Goal: Find specific page/section: Find specific page/section

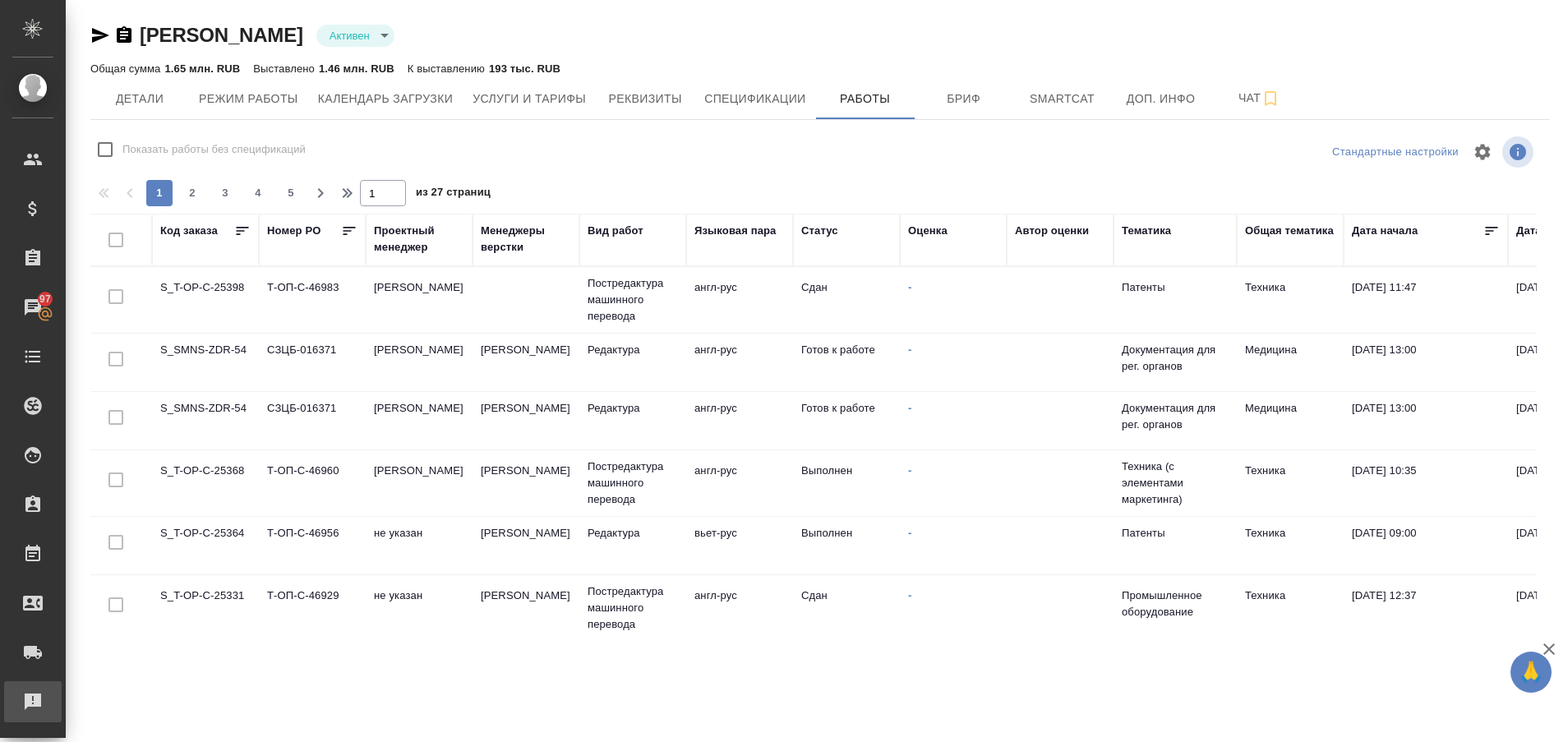
drag, startPoint x: 0, startPoint y: 0, endPoint x: 19, endPoint y: 702, distance: 702.3
click at [19, 702] on div "Рекламации" at bounding box center [13, 701] width 41 height 25
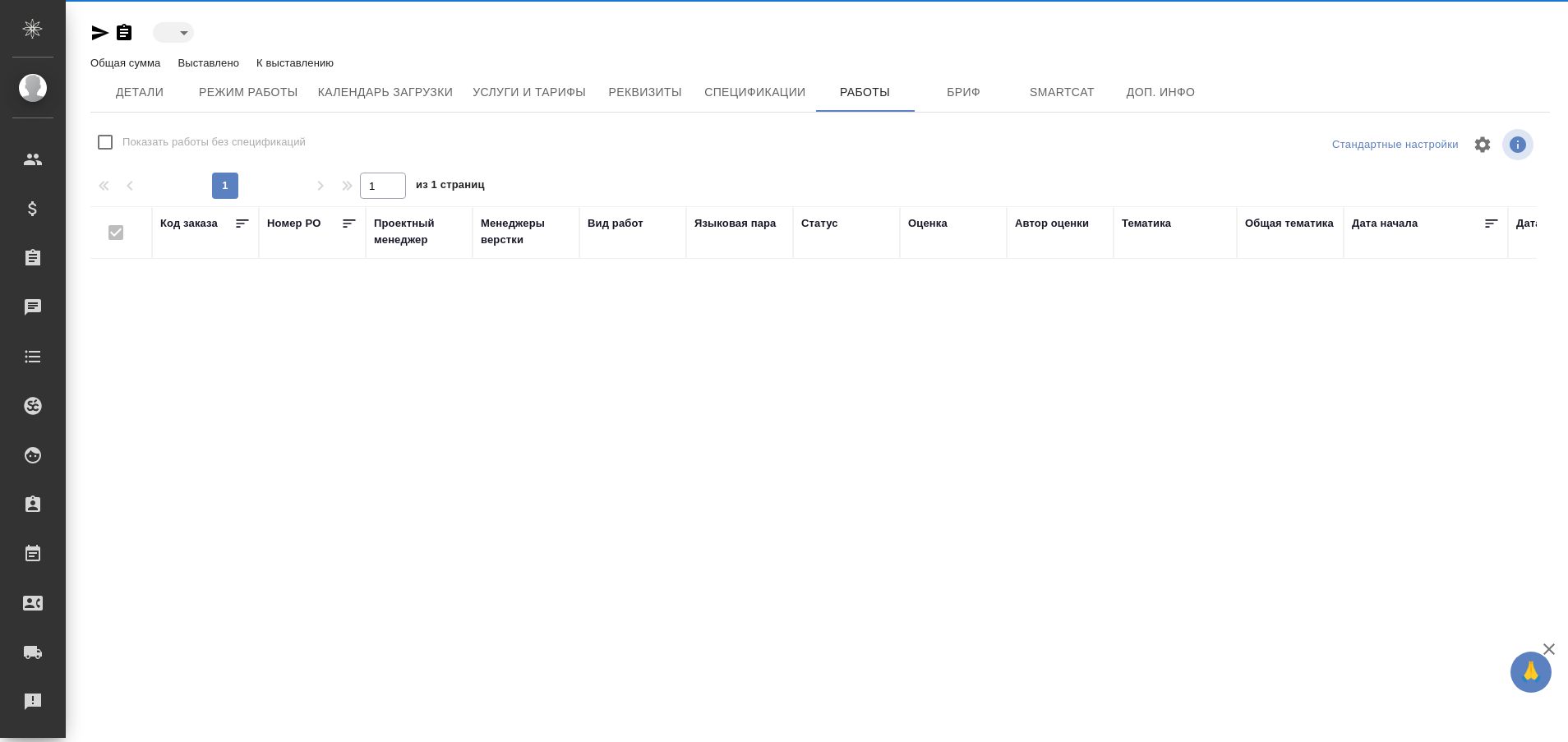
type input "active"
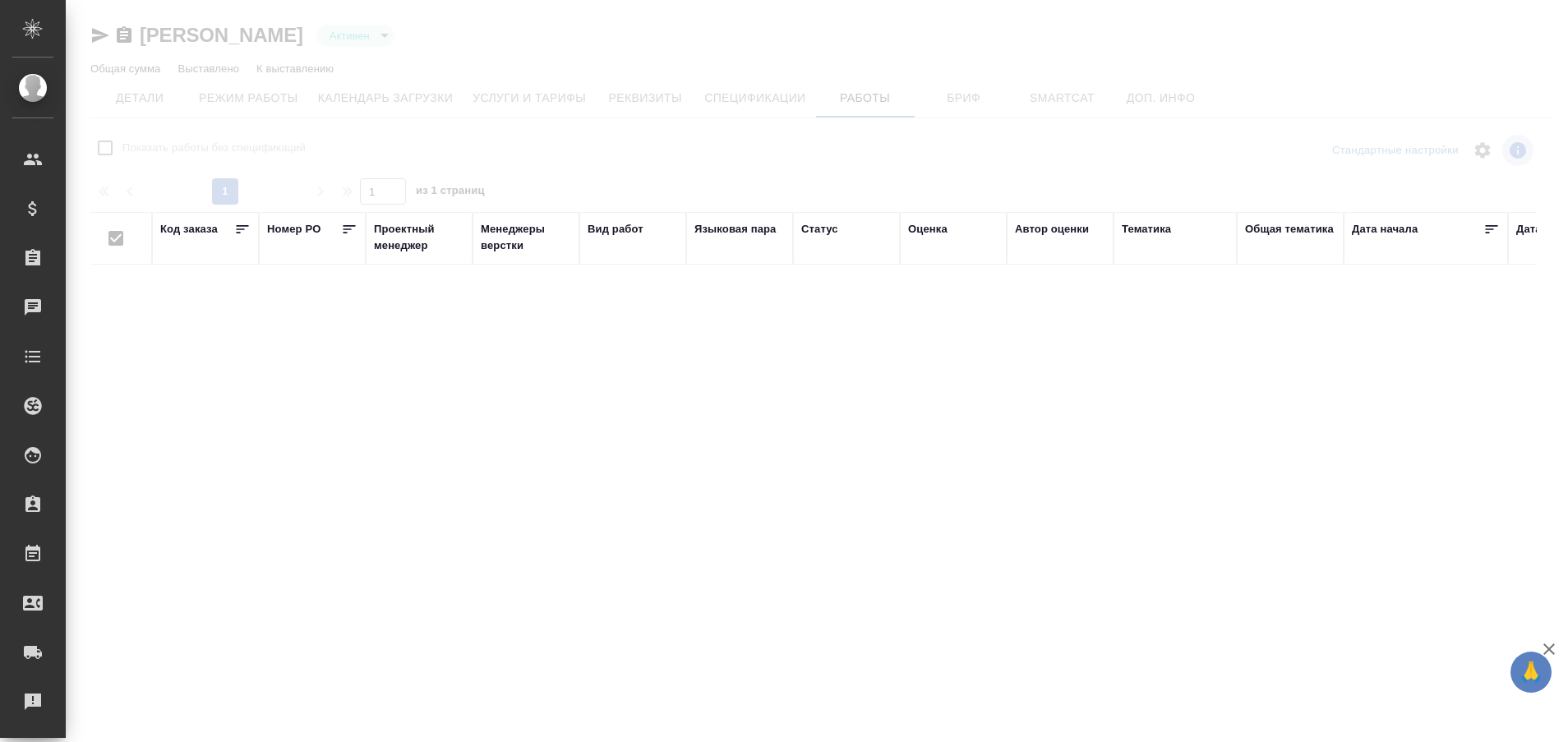
checkbox input "false"
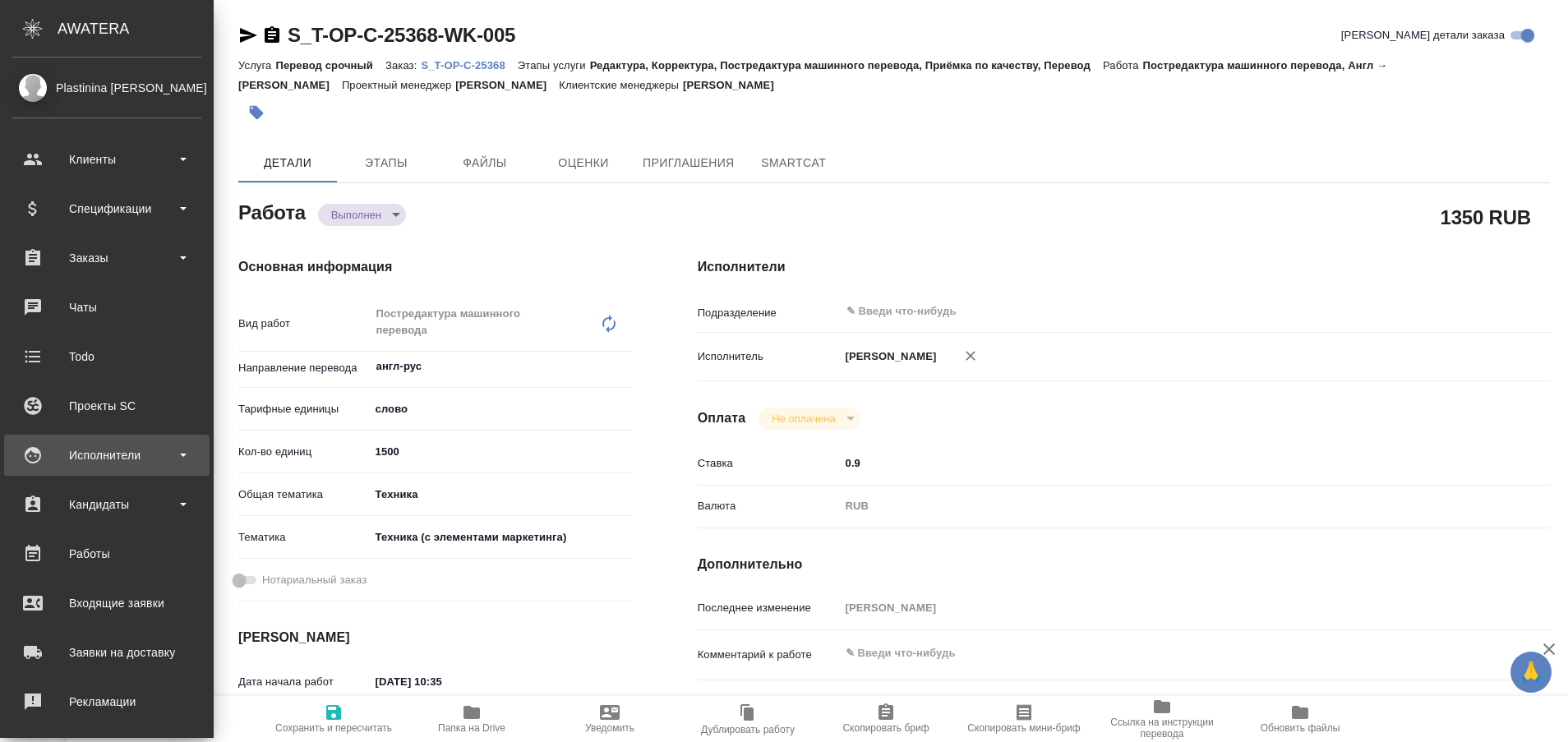
type textarea "x"
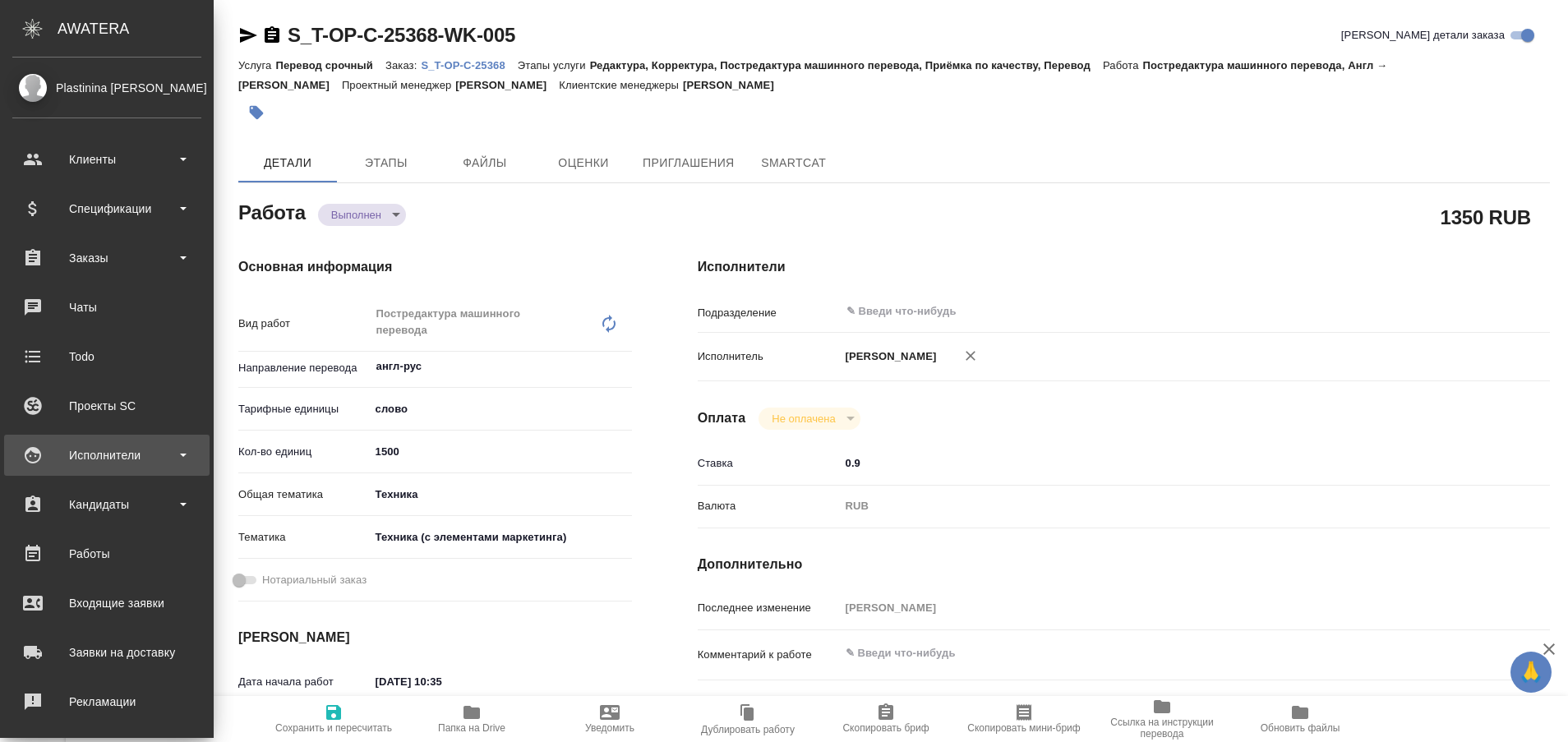
type textarea "x"
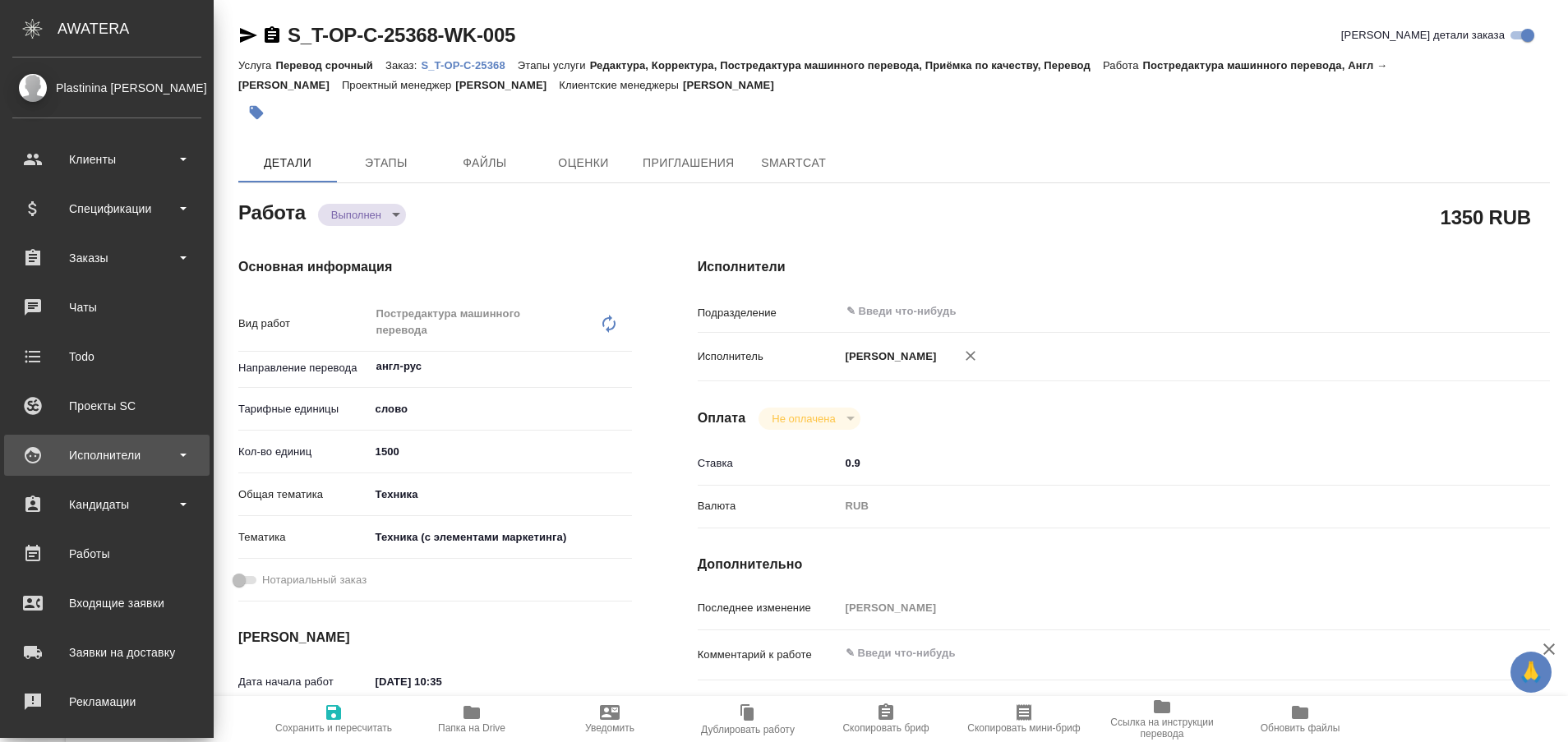
click at [64, 449] on div "Исполнители" at bounding box center [107, 455] width 189 height 25
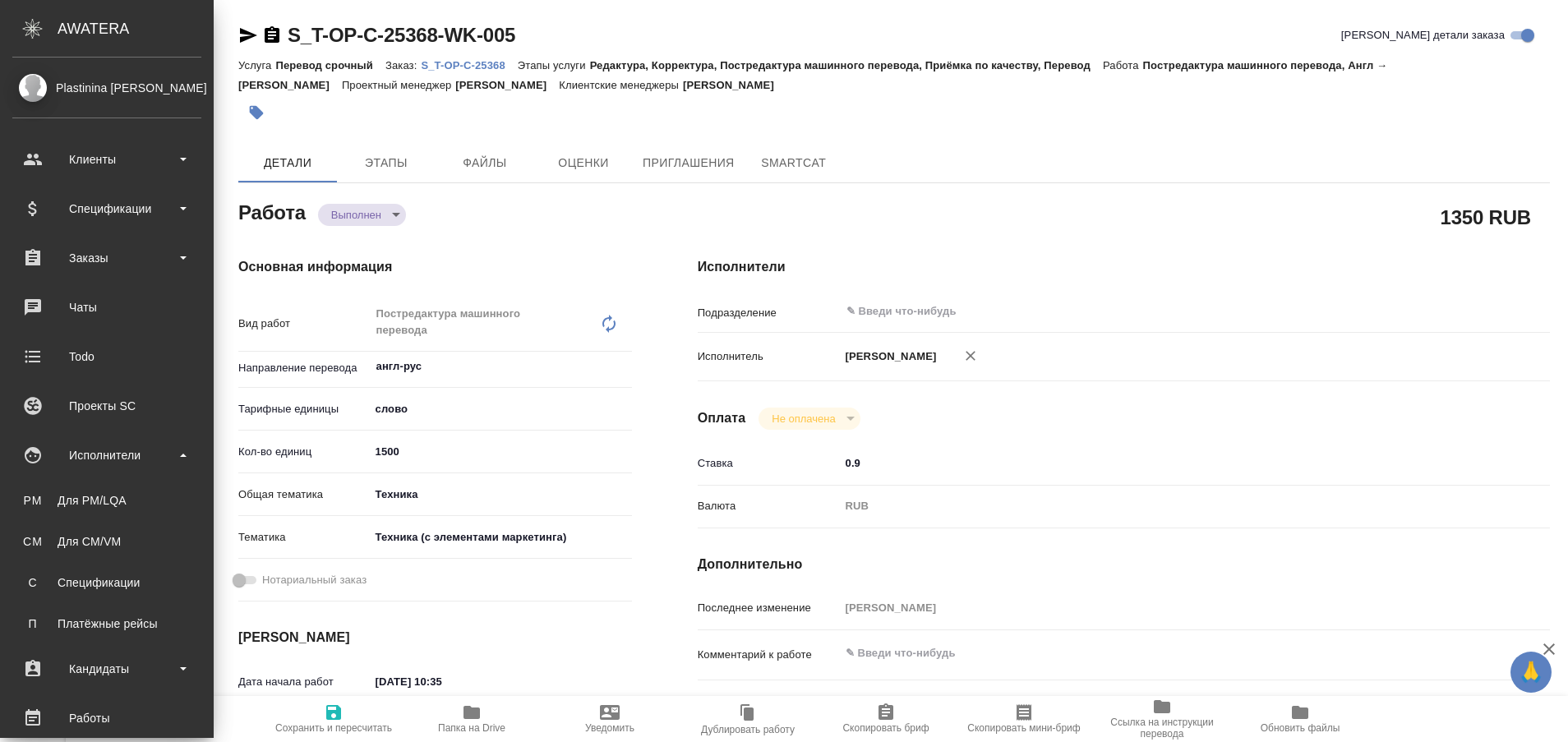
type textarea "x"
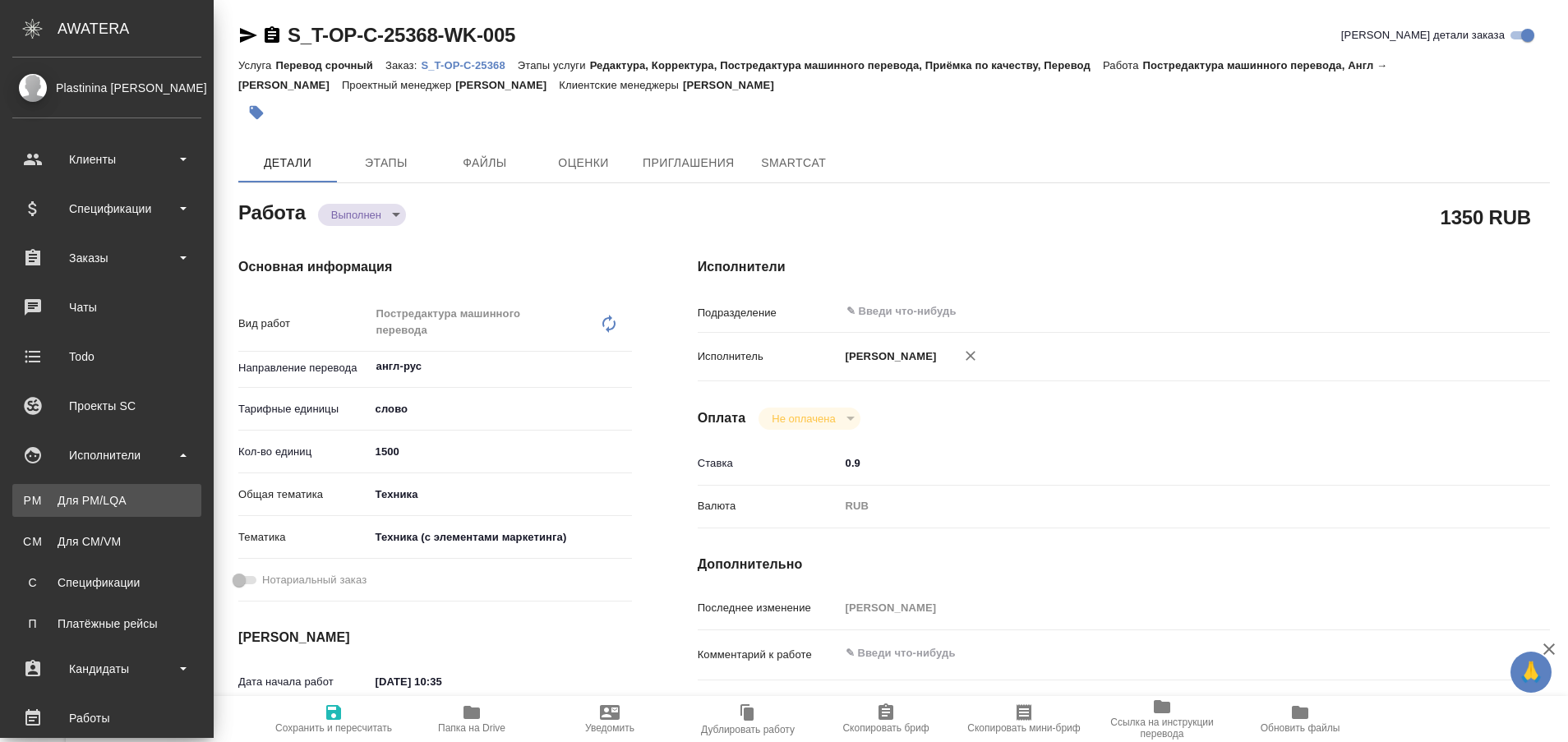
type textarea "x"
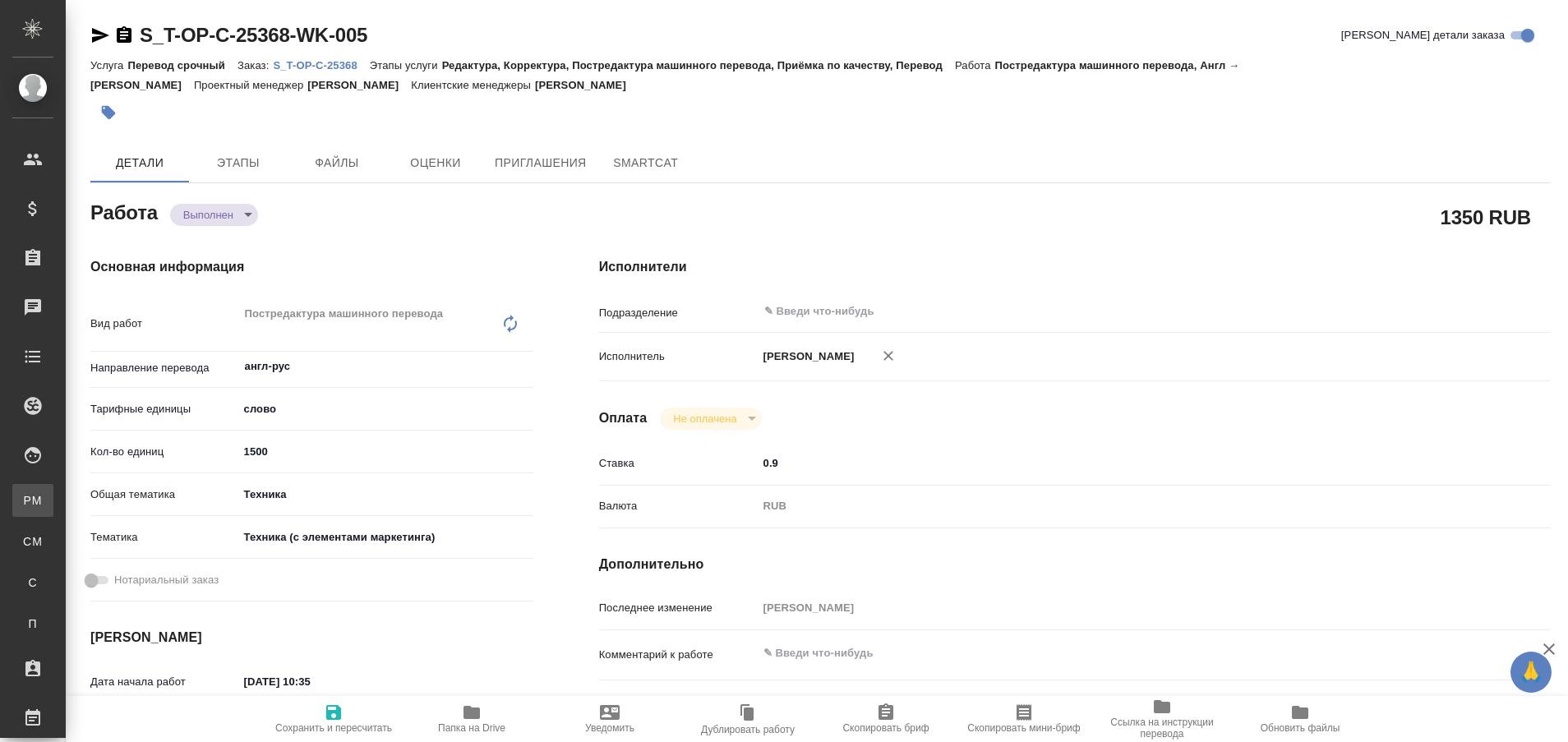
click at [66, 484] on li "PM Для PM/[GEOGRAPHIC_DATA]" at bounding box center [32, 501] width 66 height 33
type textarea "x"
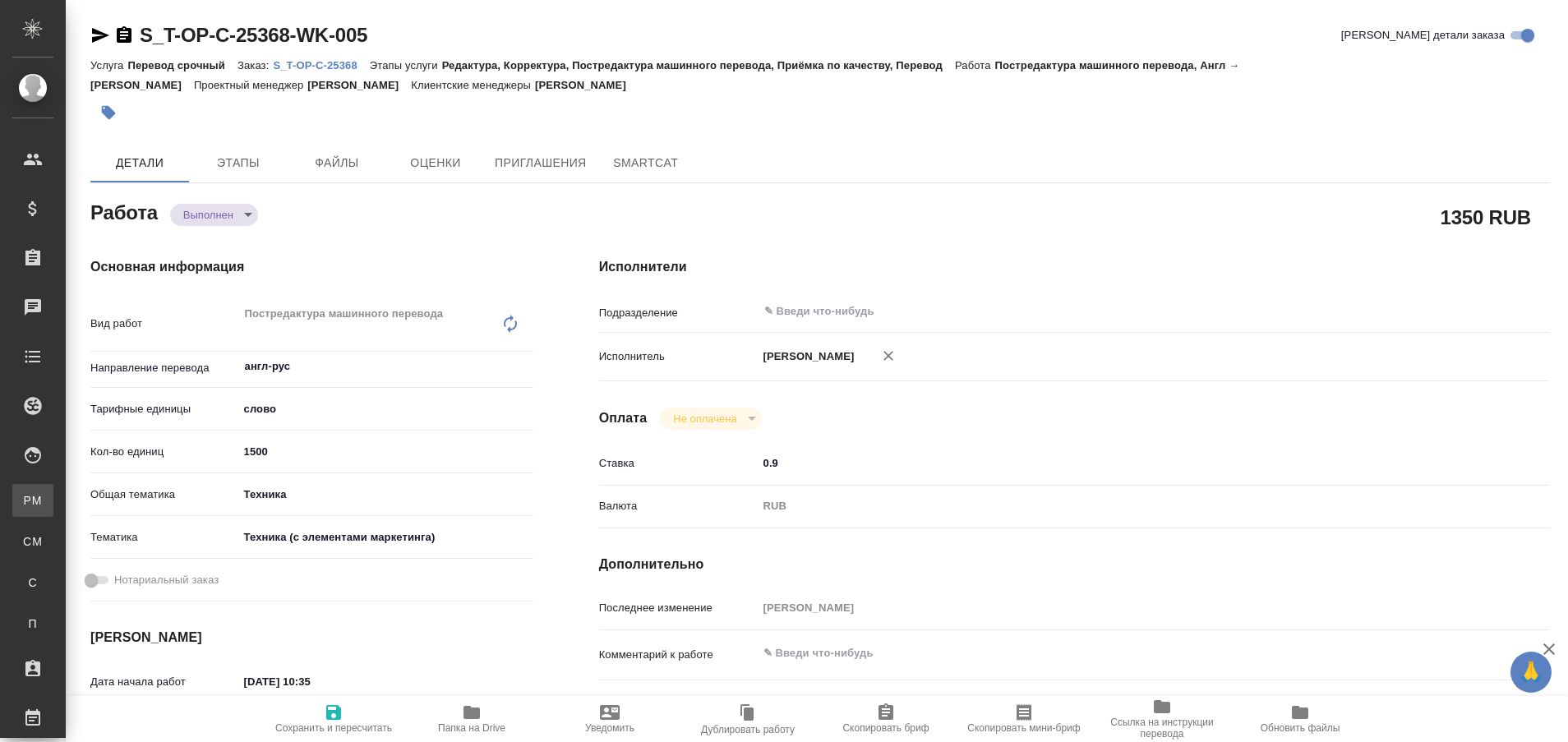
type textarea "x"
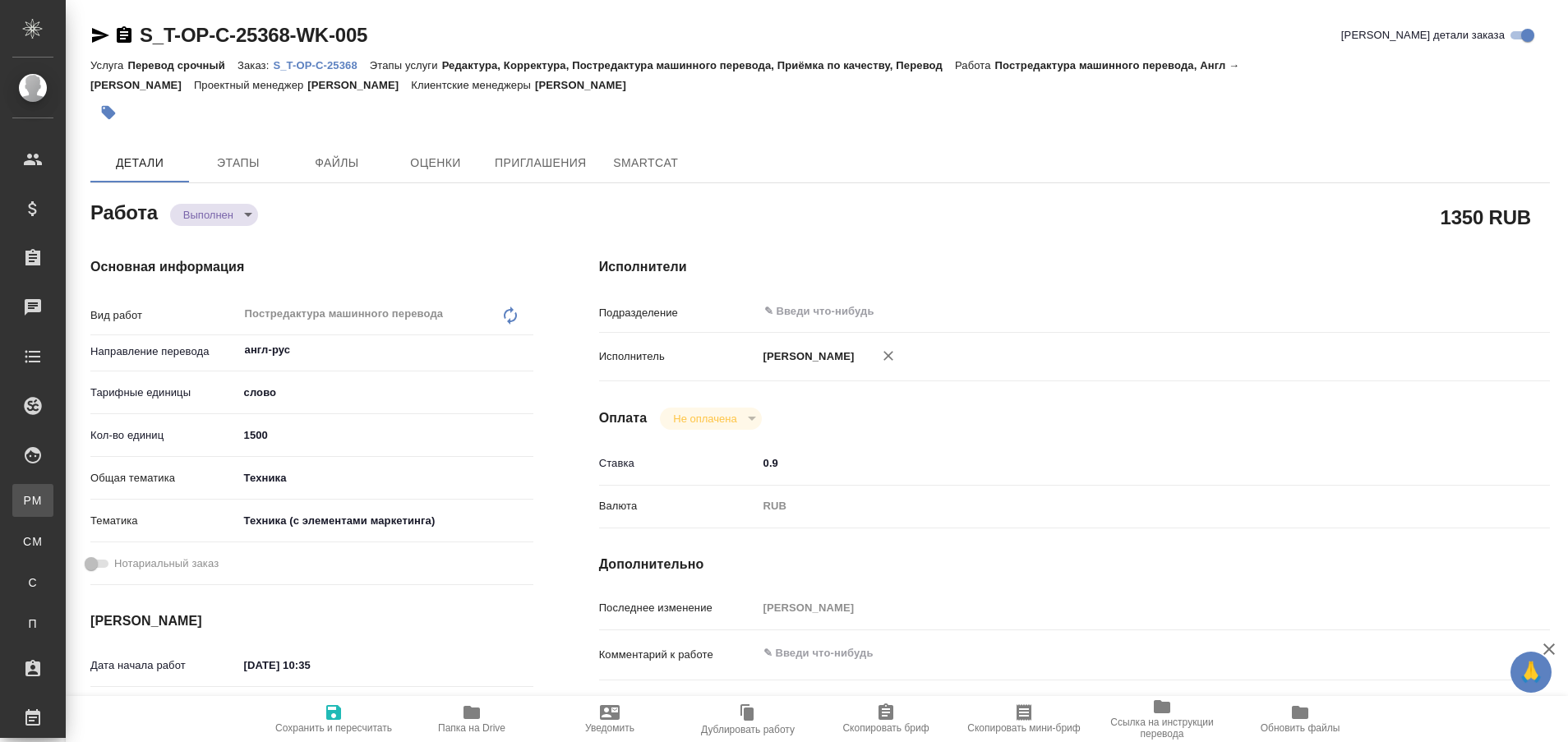
type textarea "x"
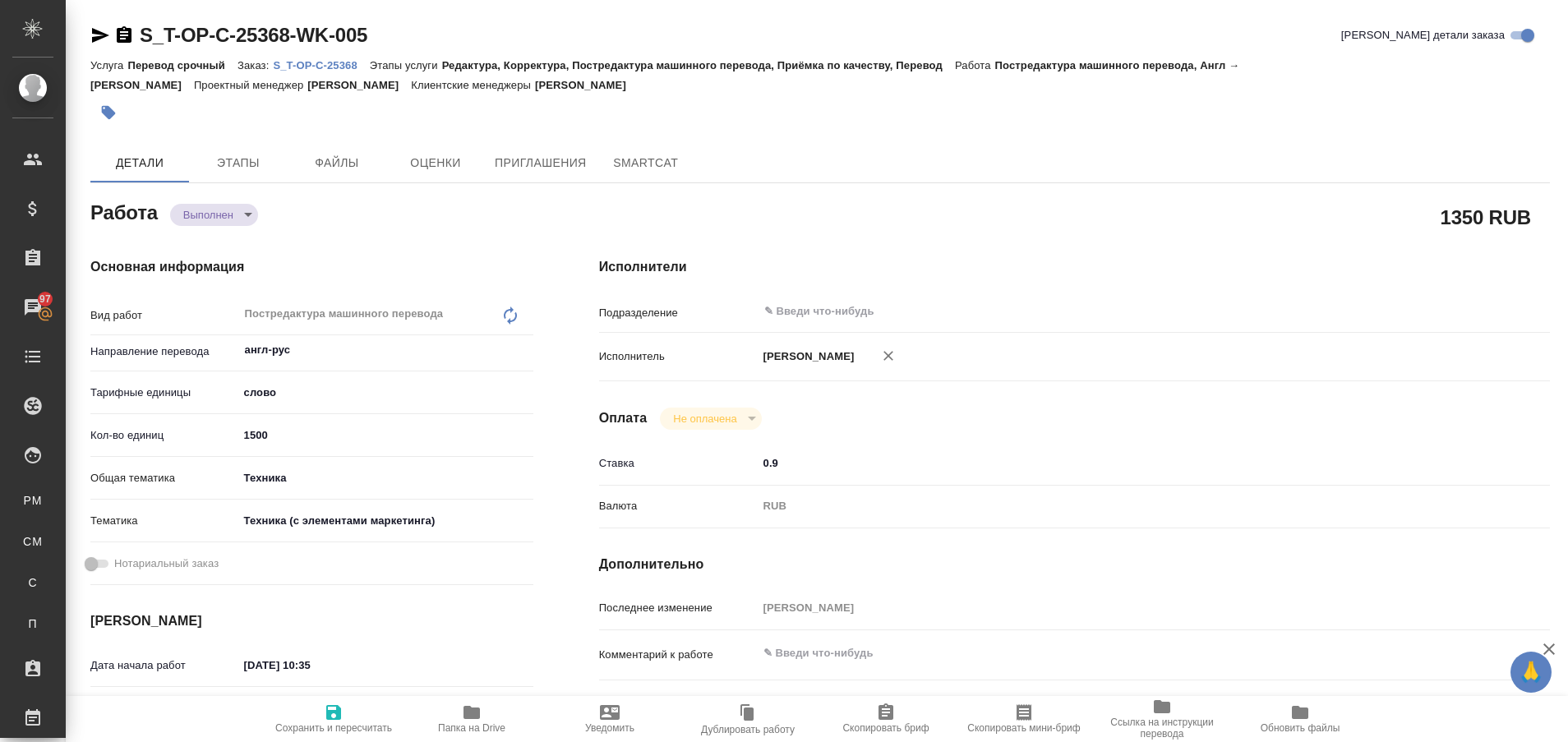
type textarea "x"
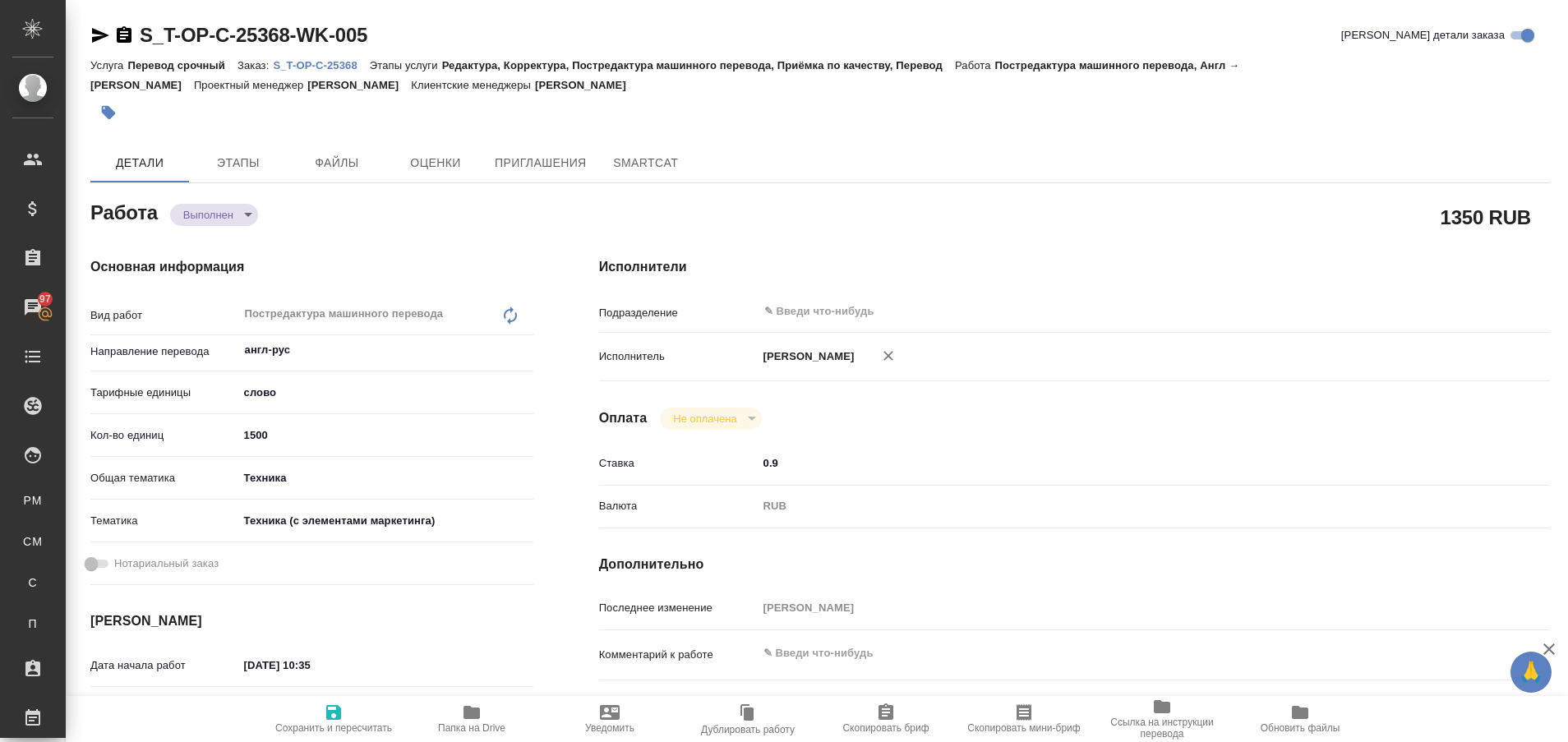
type textarea "x"
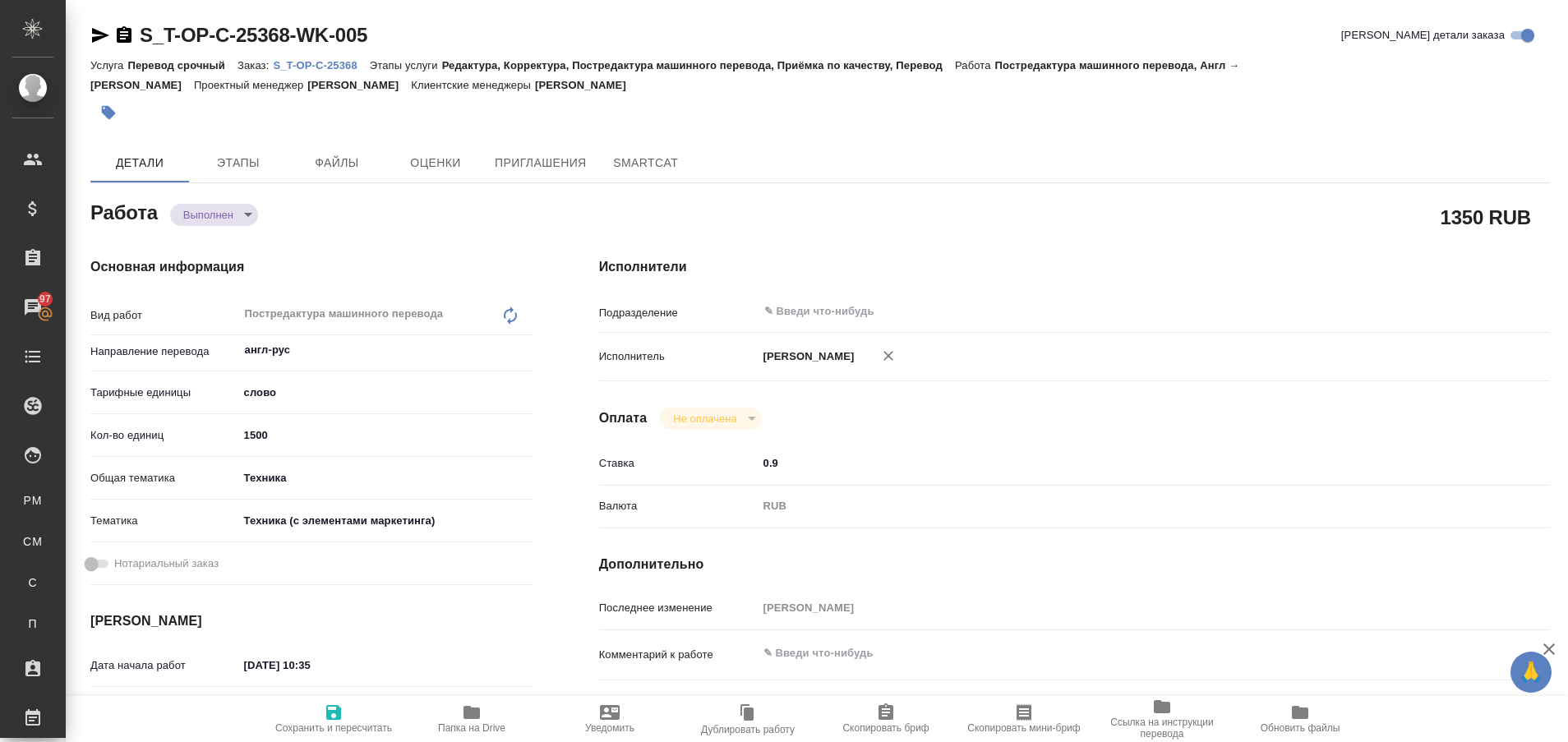
type textarea "x"
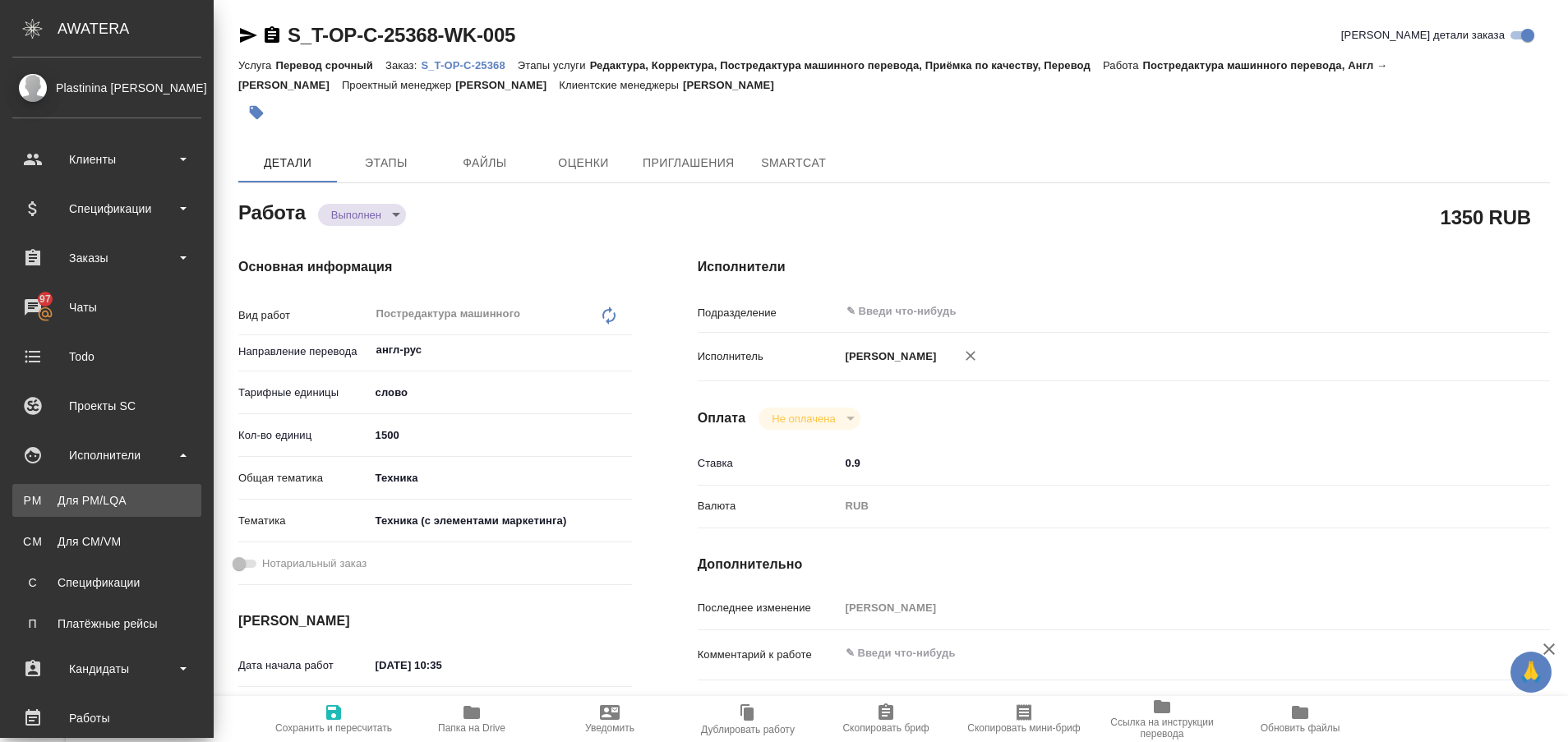
click at [107, 489] on link "PM Для PM/[GEOGRAPHIC_DATA]" at bounding box center [107, 501] width 189 height 33
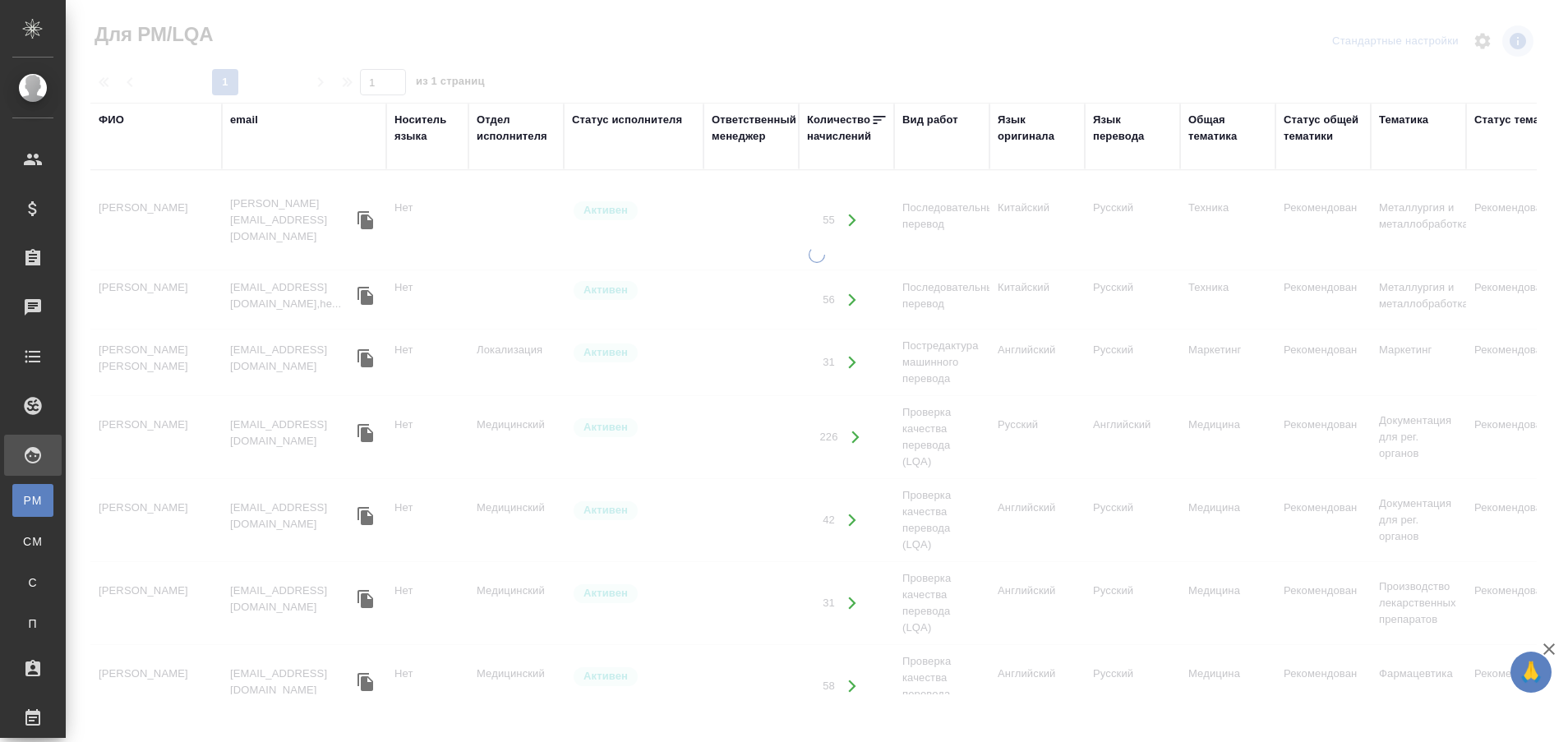
click at [120, 119] on div "ФИО" at bounding box center [112, 120] width 25 height 17
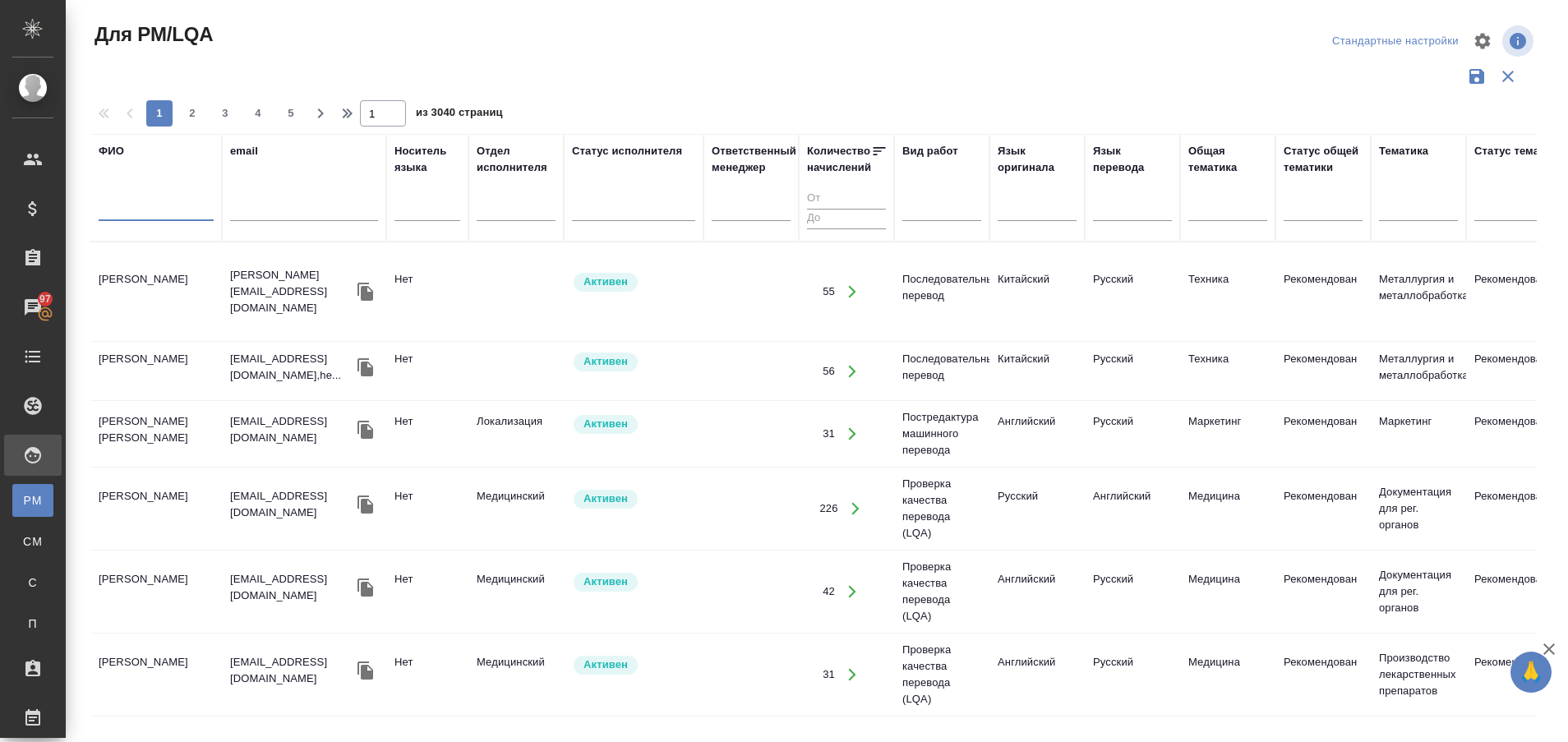
click at [137, 206] on input "text" at bounding box center [156, 210] width 115 height 21
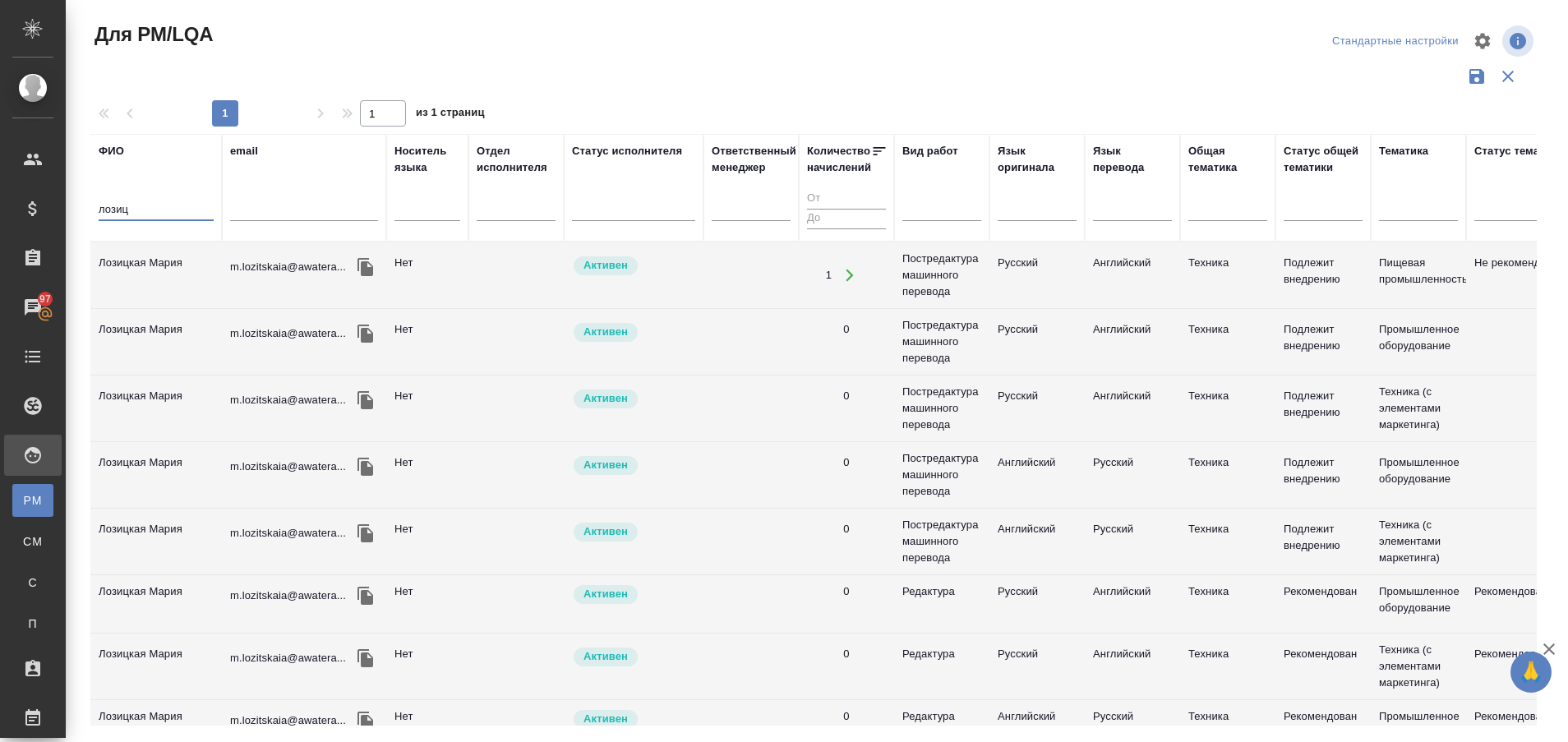
type input "лозиц"
click at [135, 266] on td "Лозицкая Мария" at bounding box center [156, 274] width 131 height 58
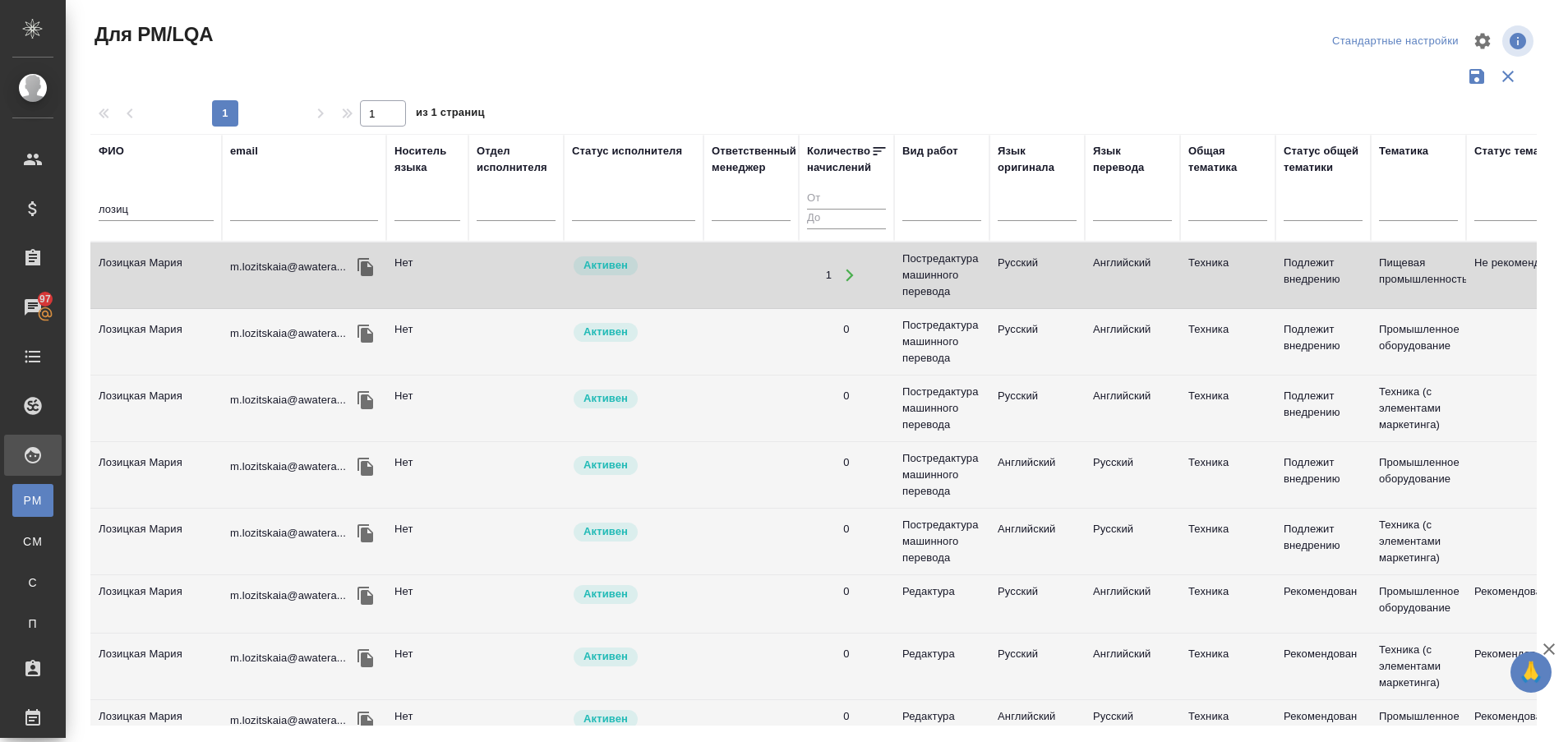
click at [135, 266] on td "Лозицкая Мария" at bounding box center [156, 274] width 131 height 58
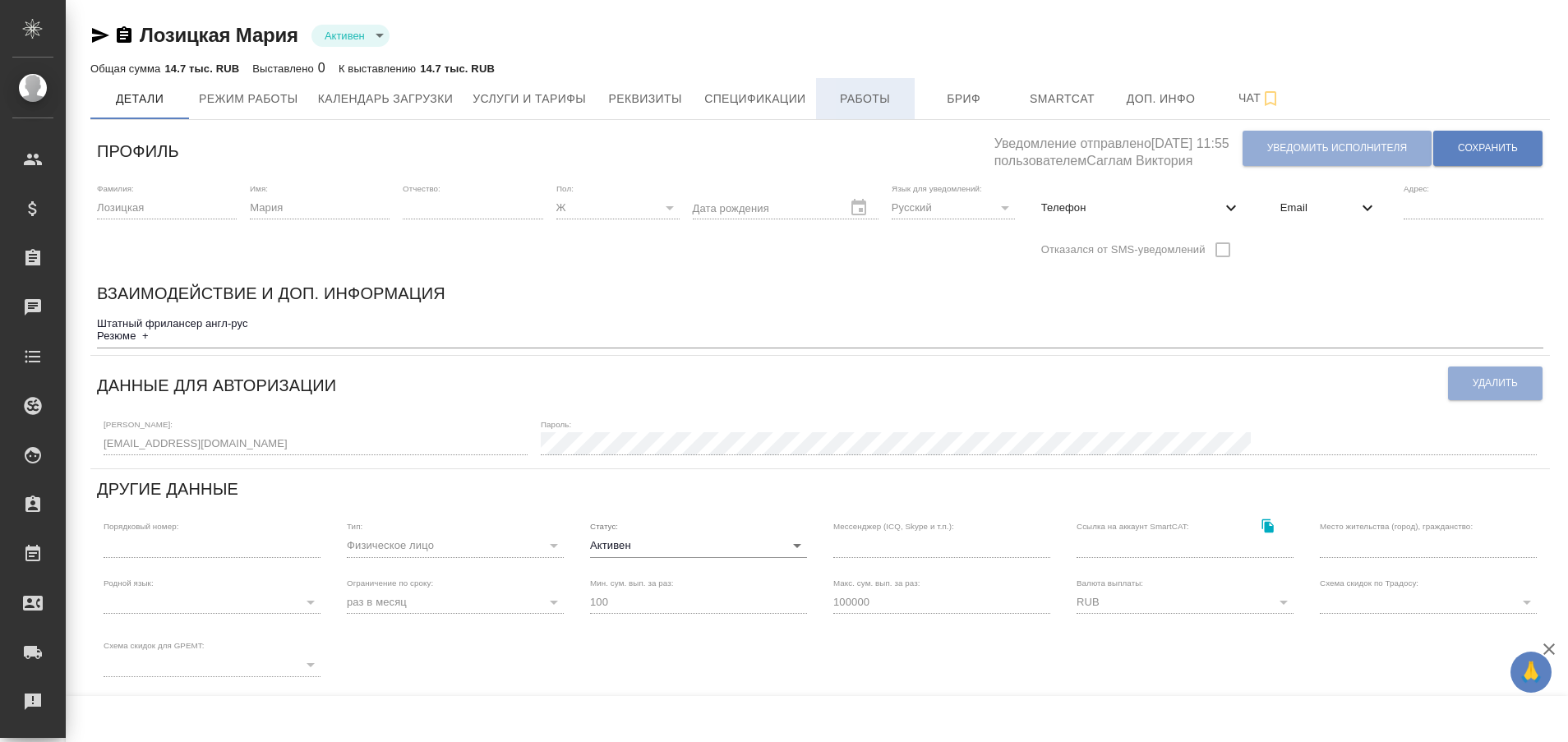
click at [849, 104] on span "Работы" at bounding box center [865, 98] width 78 height 21
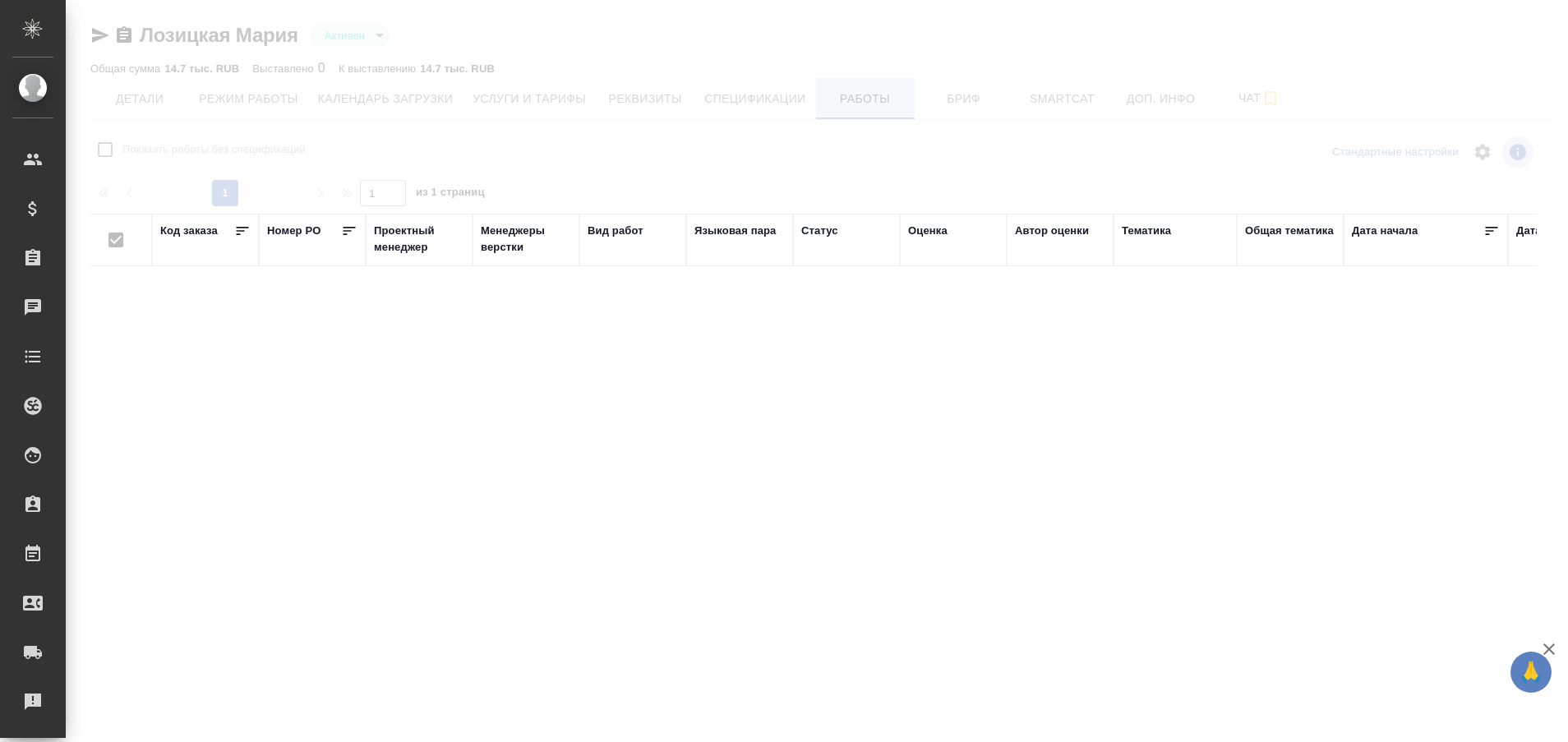
checkbox input "false"
